Goal: Obtain resource: Obtain resource

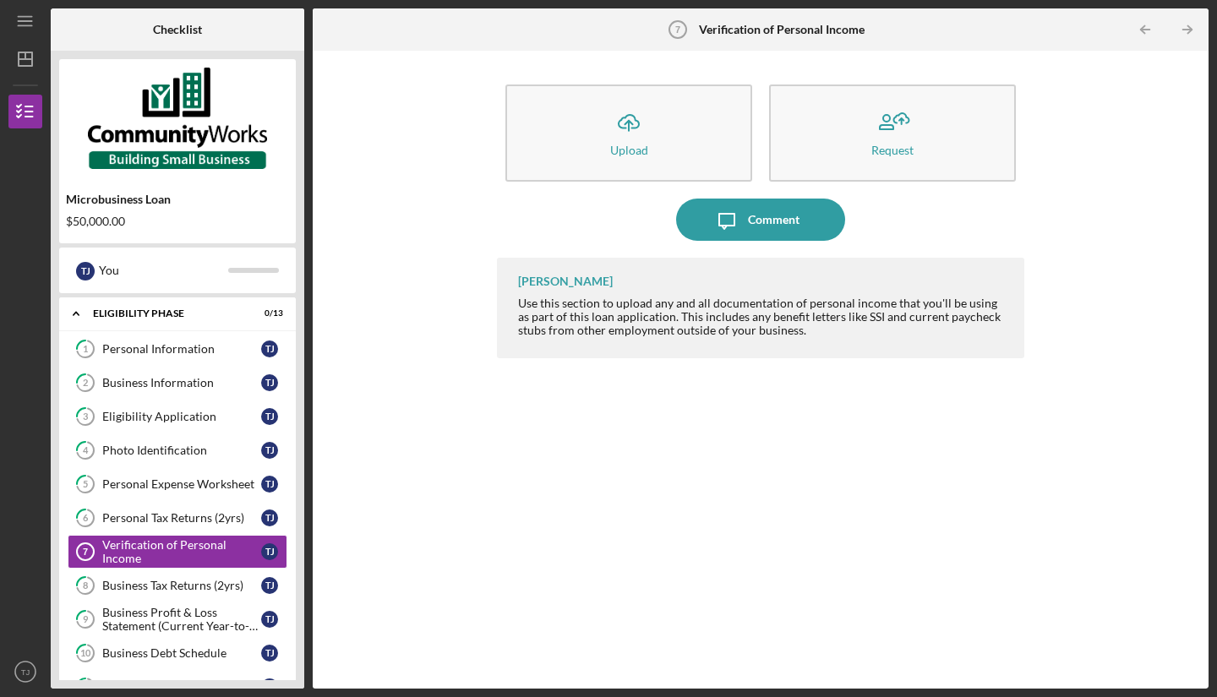
scroll to position [104, 0]
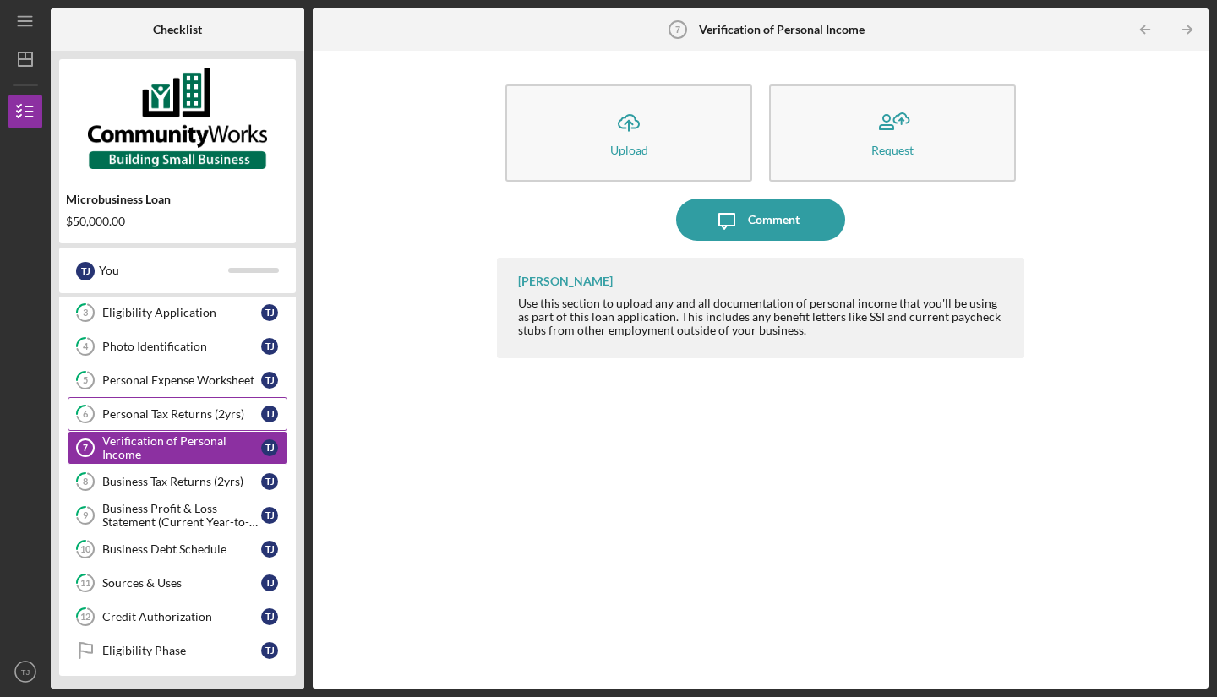
click at [162, 424] on link "6 Personal Tax Returns (2yrs) T J" at bounding box center [178, 414] width 220 height 34
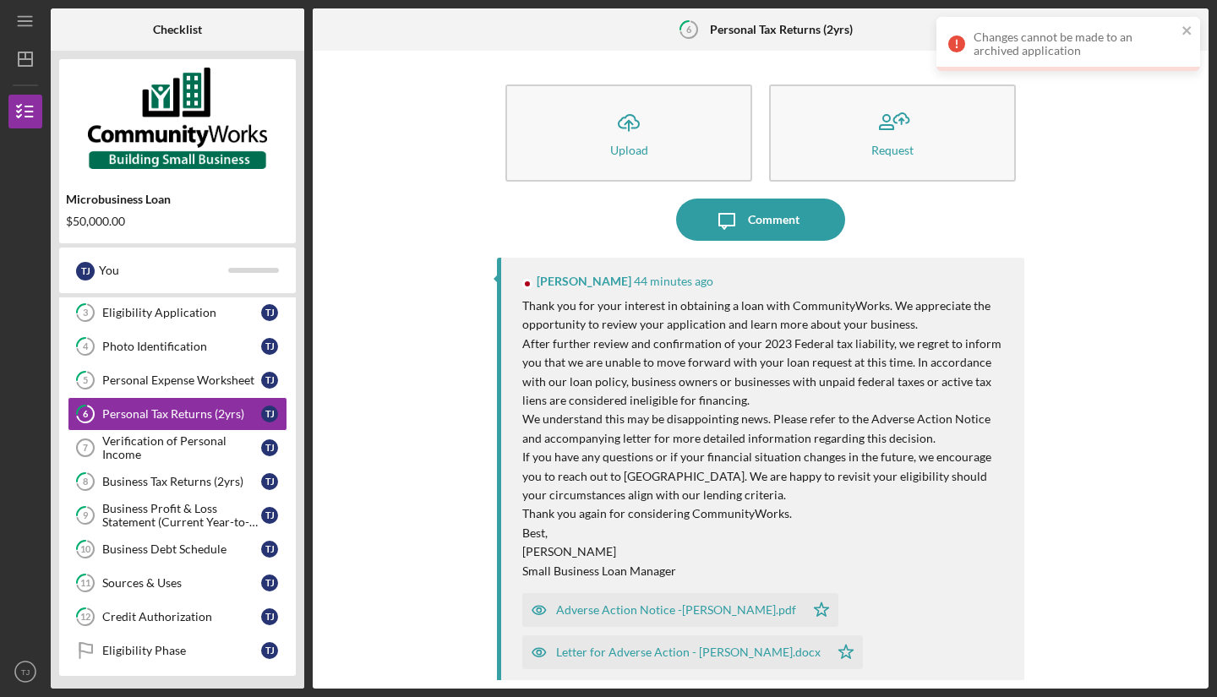
click at [645, 607] on div "Adverse Action Notice -[PERSON_NAME].pdf" at bounding box center [676, 610] width 240 height 14
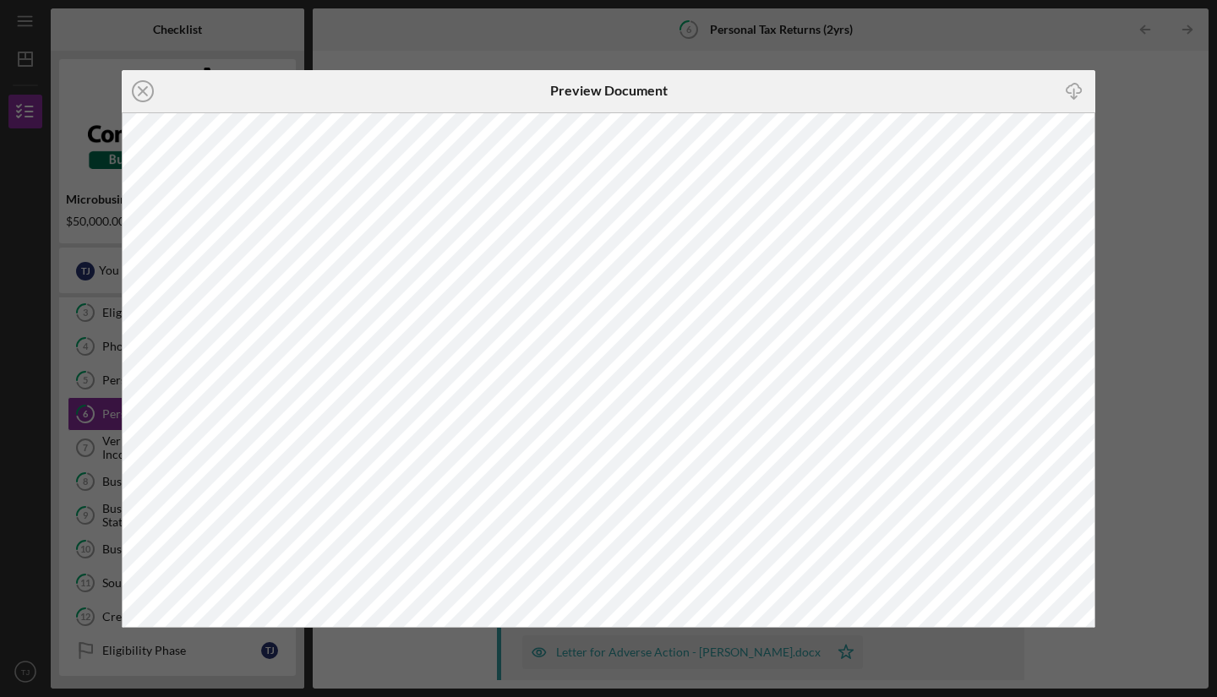
click at [1161, 200] on div "Icon/Close Preview Document Icon/Download" at bounding box center [608, 348] width 1217 height 697
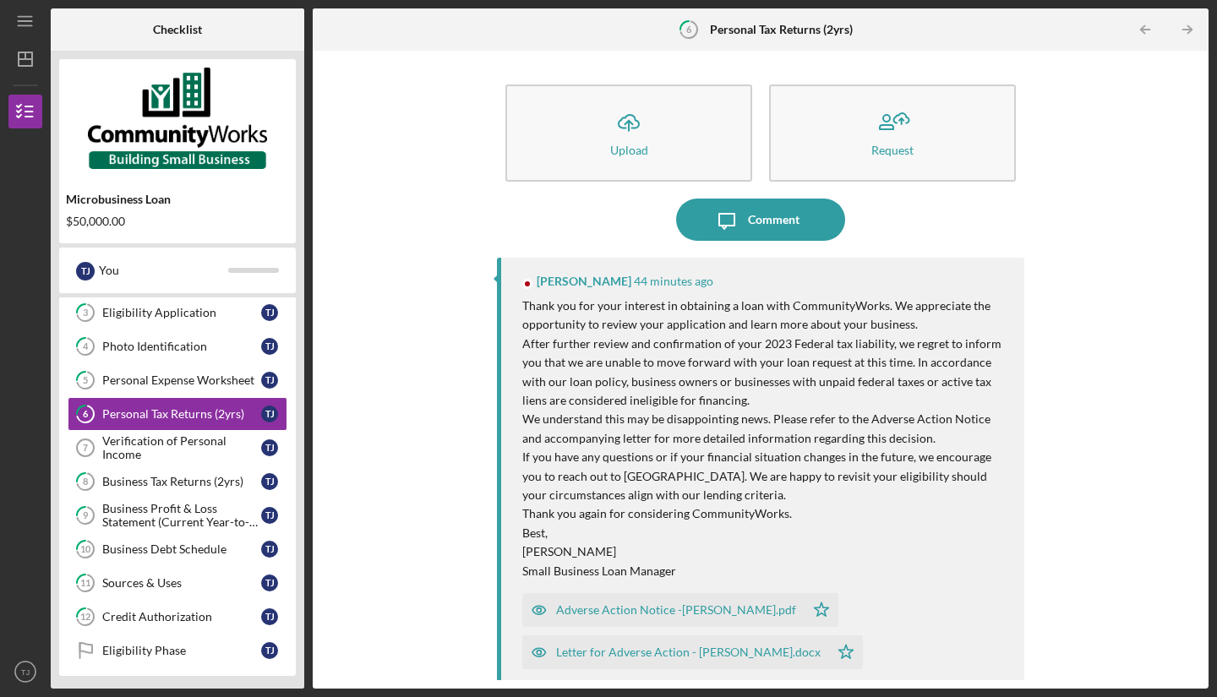
click at [697, 641] on div "Letter for Adverse Action - [PERSON_NAME].docx" at bounding box center [675, 653] width 307 height 34
